Goal: Task Accomplishment & Management: Use online tool/utility

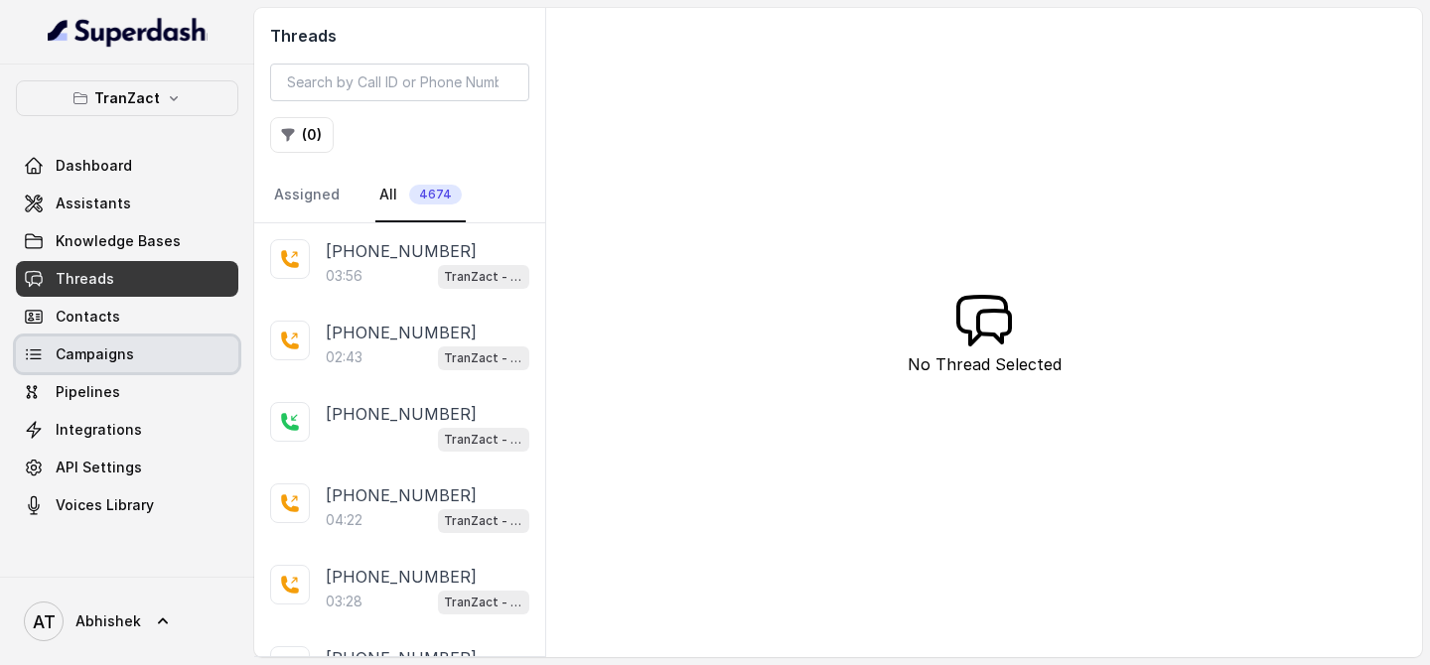
click at [83, 349] on span "Campaigns" at bounding box center [95, 355] width 78 height 20
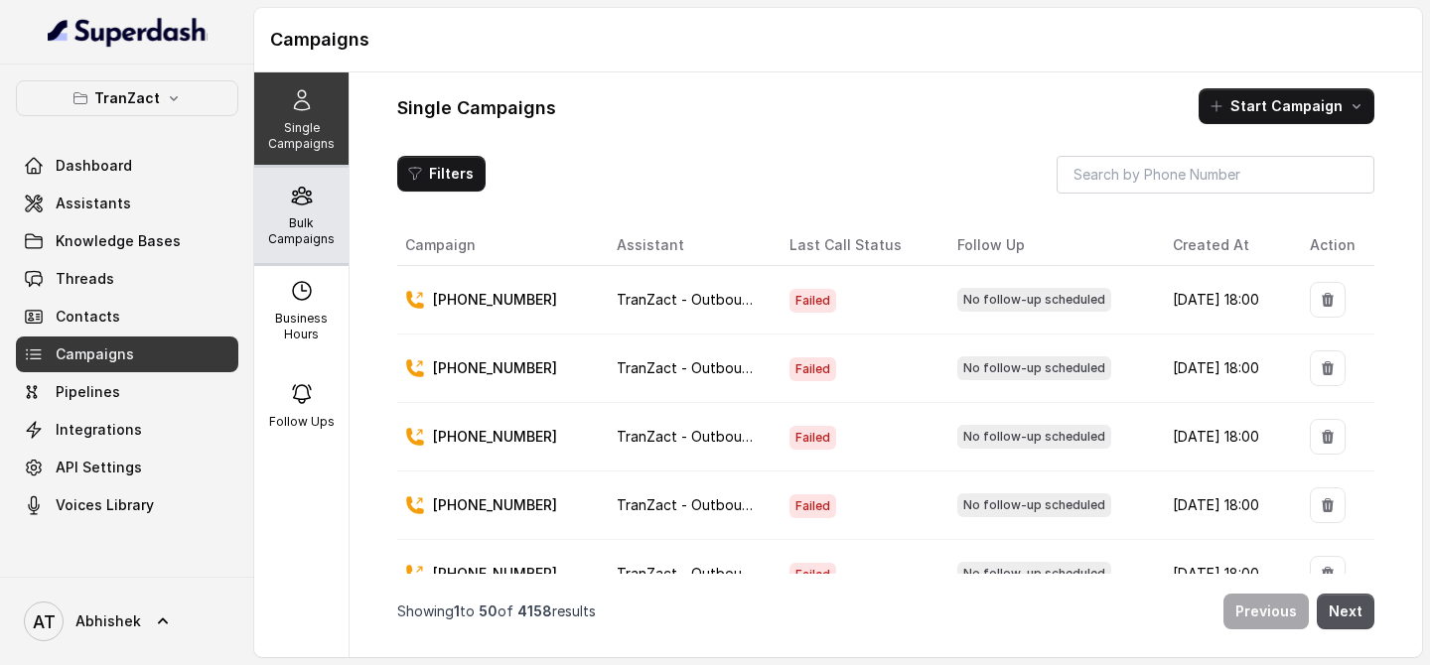
click at [290, 216] on p "Bulk Campaigns" at bounding box center [301, 231] width 78 height 32
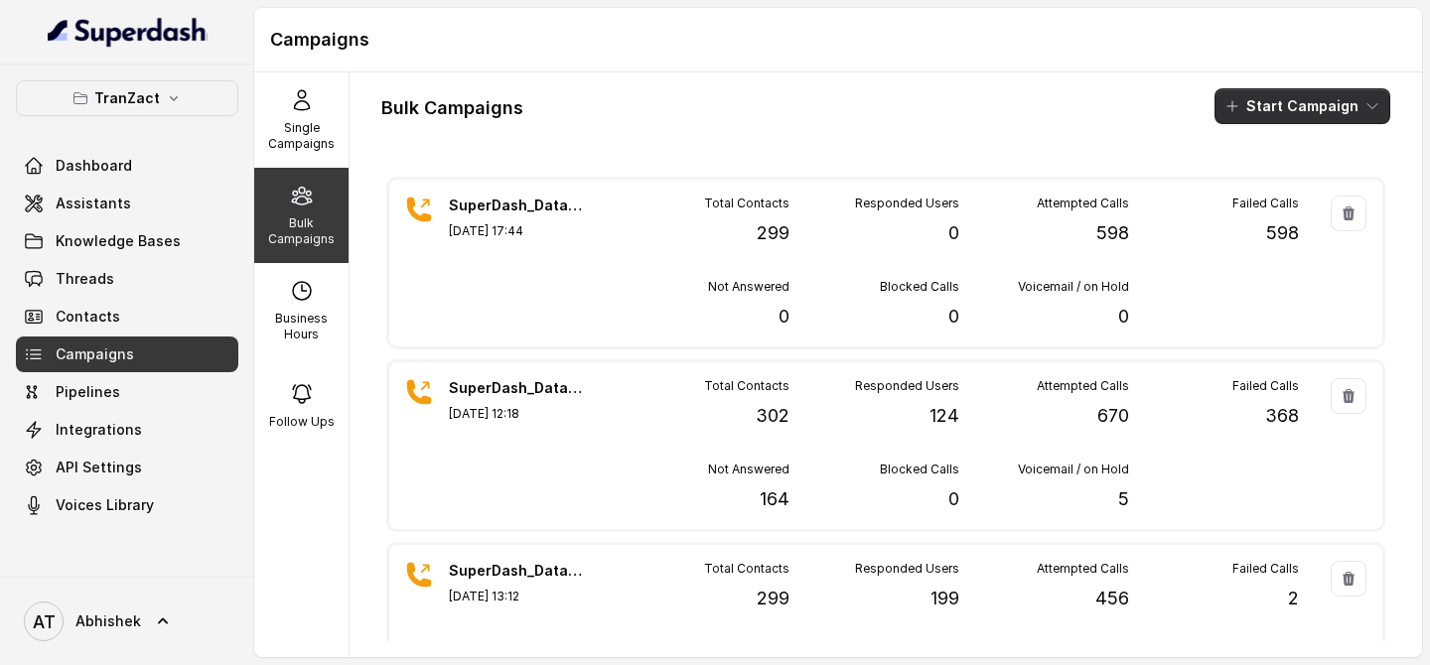
click at [1282, 106] on button "Start Campaign" at bounding box center [1302, 106] width 176 height 36
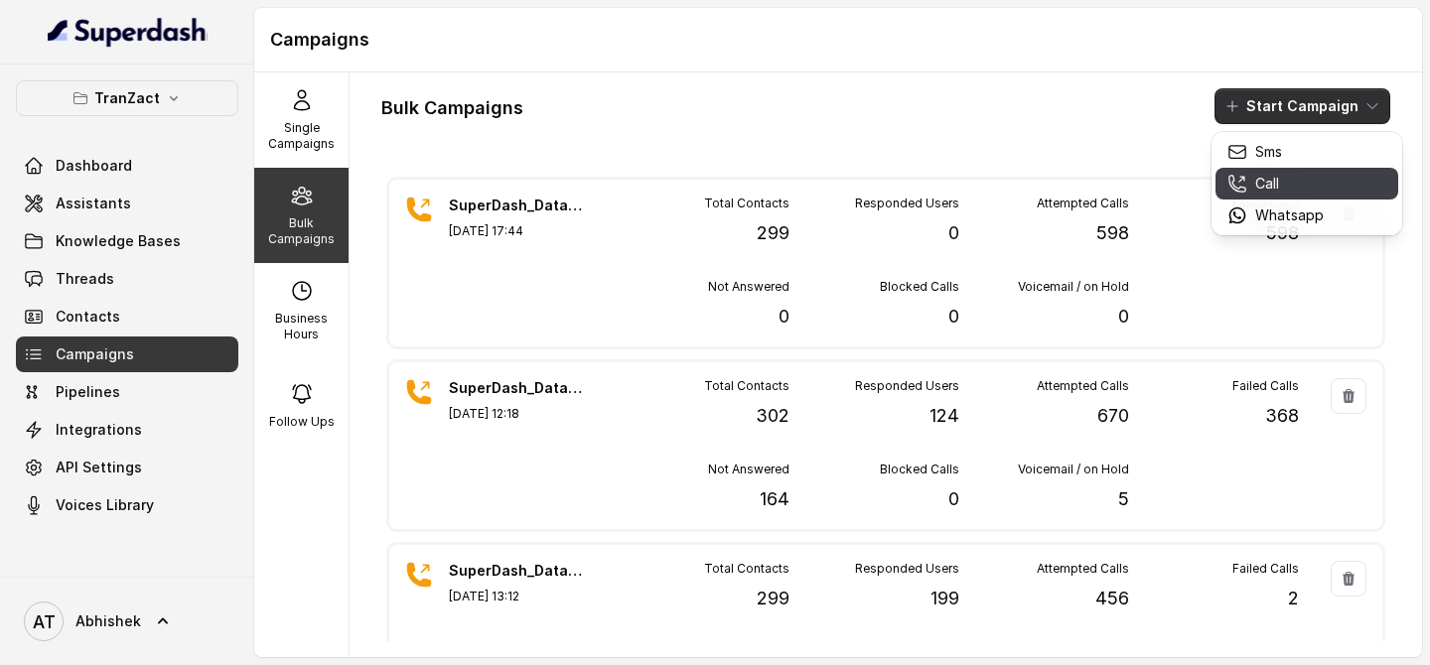
click at [1248, 191] on div "Call" at bounding box center [1275, 184] width 96 height 20
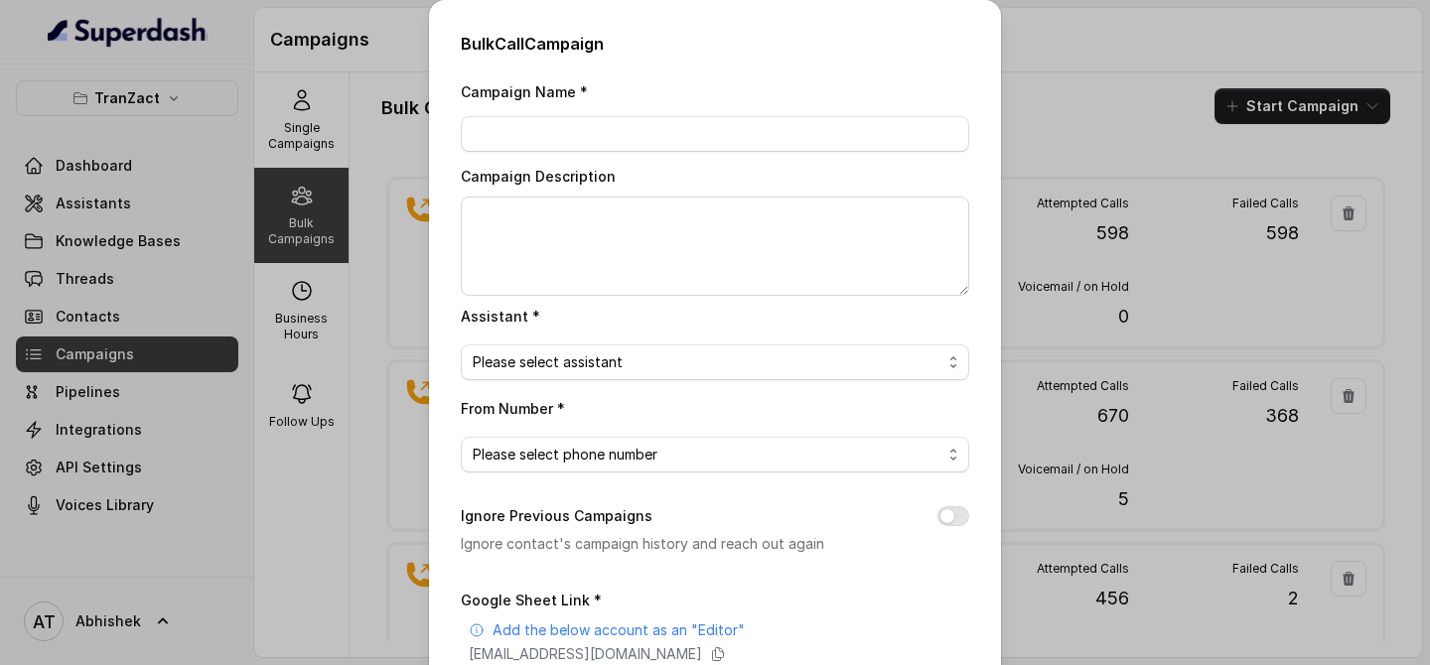
click at [1060, 115] on div "Bulk Call Campaign Campaign Name * Campaign Description Assistant * Please sele…" at bounding box center [715, 332] width 1430 height 665
